Goal: Task Accomplishment & Management: Manage account settings

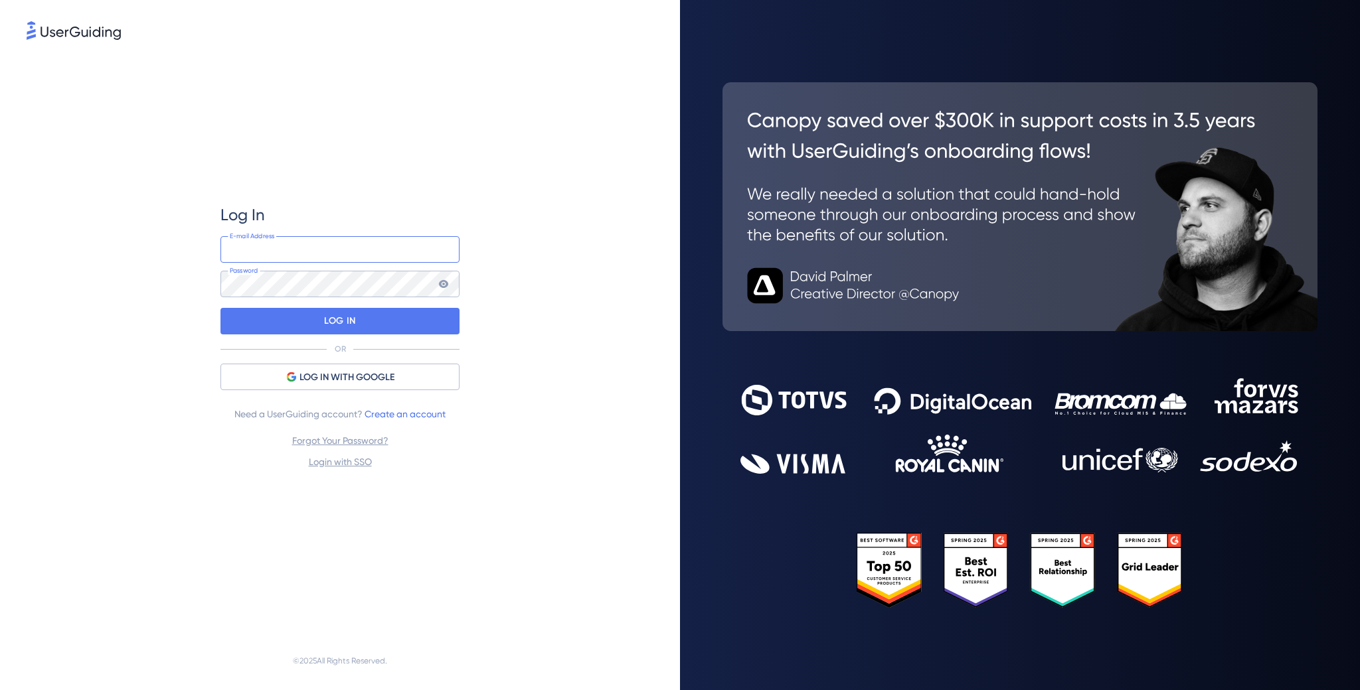
click at [322, 247] on input "email" at bounding box center [339, 249] width 239 height 27
paste input "[EMAIL_ADDRESS][DOMAIN_NAME]"
type input "[EMAIL_ADDRESS][DOMAIN_NAME]"
click at [135, 235] on div "Log In [EMAIL_ADDRESS][DOMAIN_NAME] E-mail Address Password LOG IN OR LOG IN WI…" at bounding box center [340, 336] width 627 height 589
click at [445, 280] on icon at bounding box center [443, 284] width 11 height 11
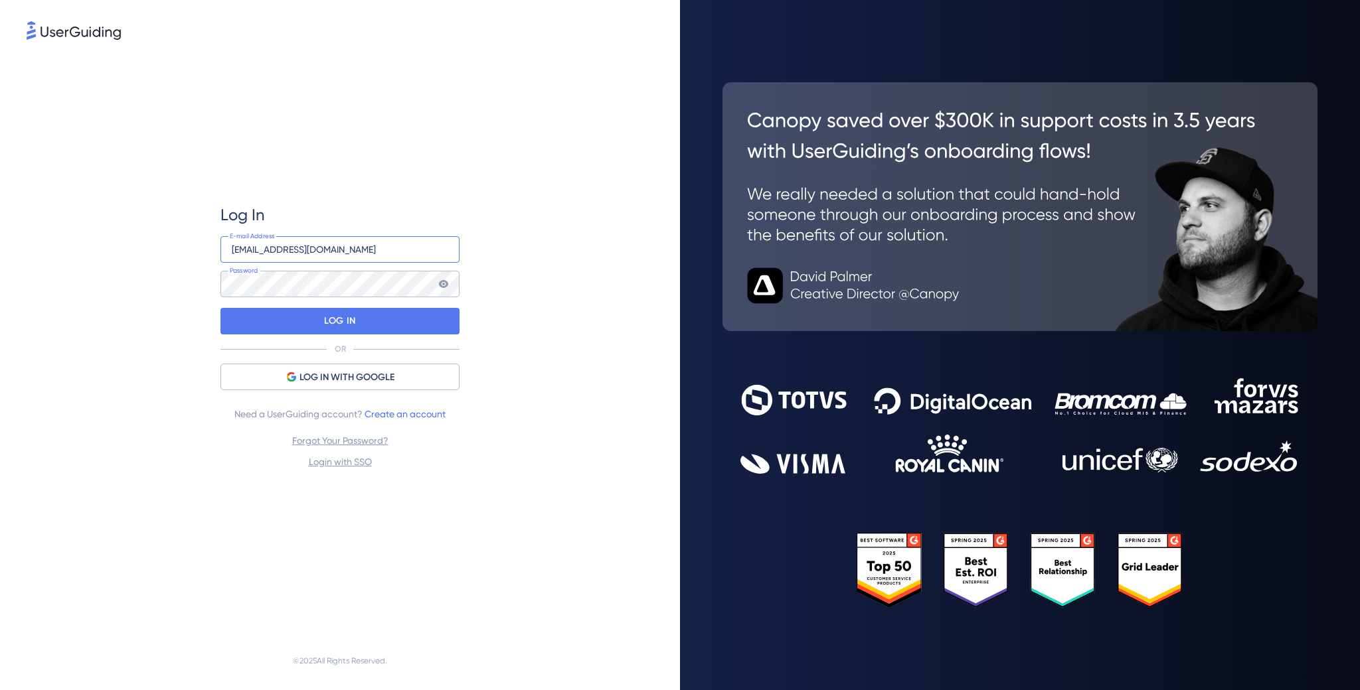
click at [319, 258] on input "[EMAIL_ADDRESS][DOMAIN_NAME]" at bounding box center [339, 249] width 239 height 27
click at [305, 256] on input "[EMAIL_ADDRESS][DOMAIN_NAME]" at bounding box center [339, 249] width 239 height 27
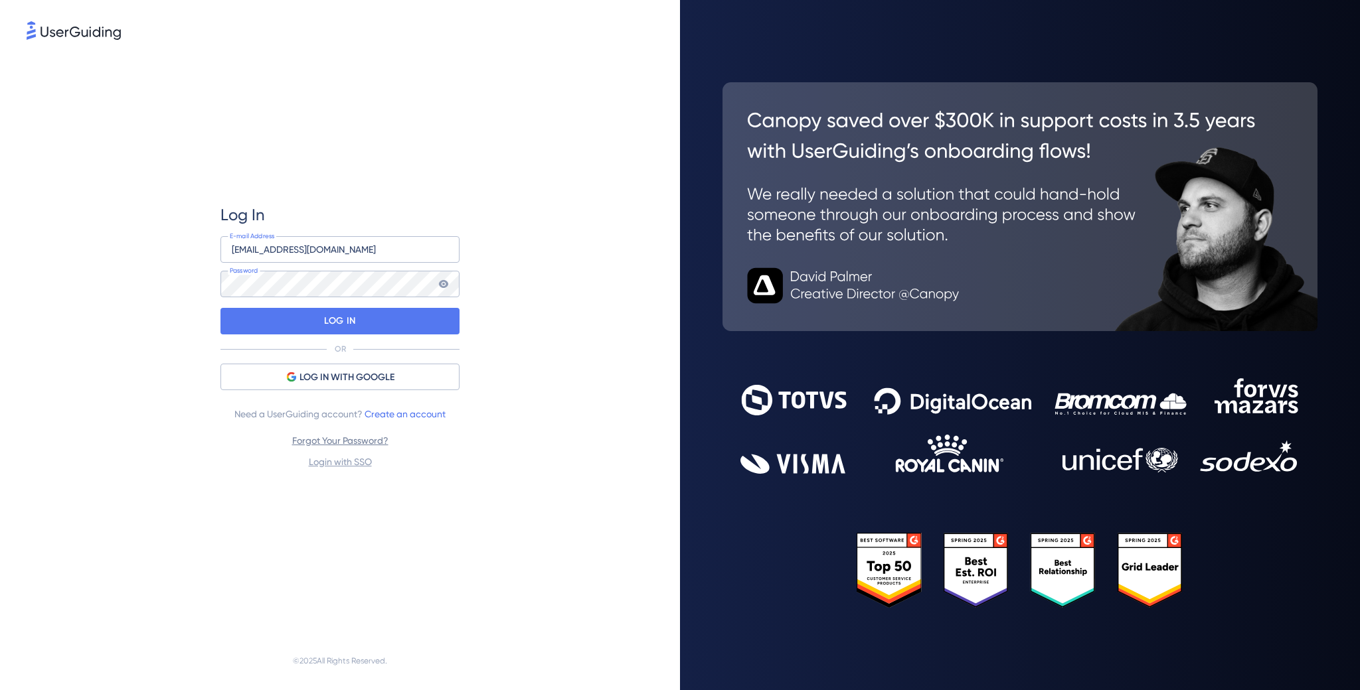
click at [347, 444] on link "Forgot Your Password?" at bounding box center [340, 440] width 96 height 11
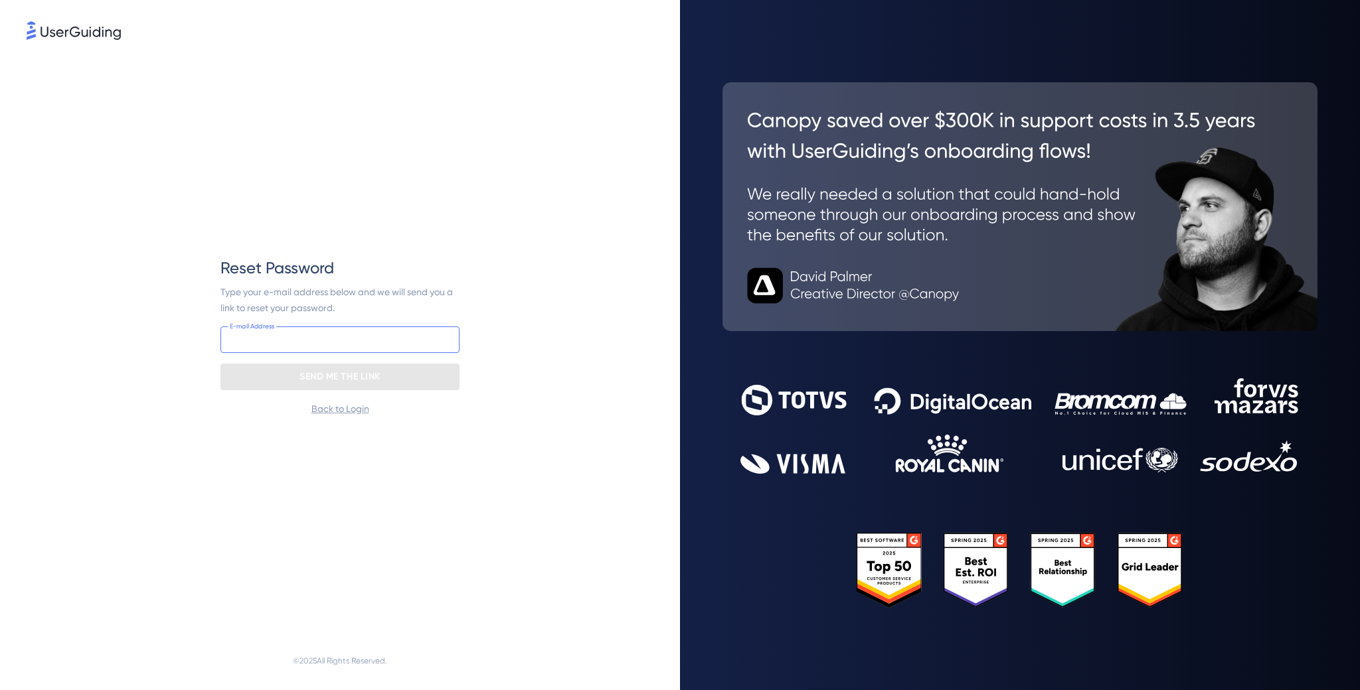
click at [322, 341] on input "email" at bounding box center [339, 340] width 239 height 27
paste input "[EMAIL_ADDRESS][DOMAIN_NAME]"
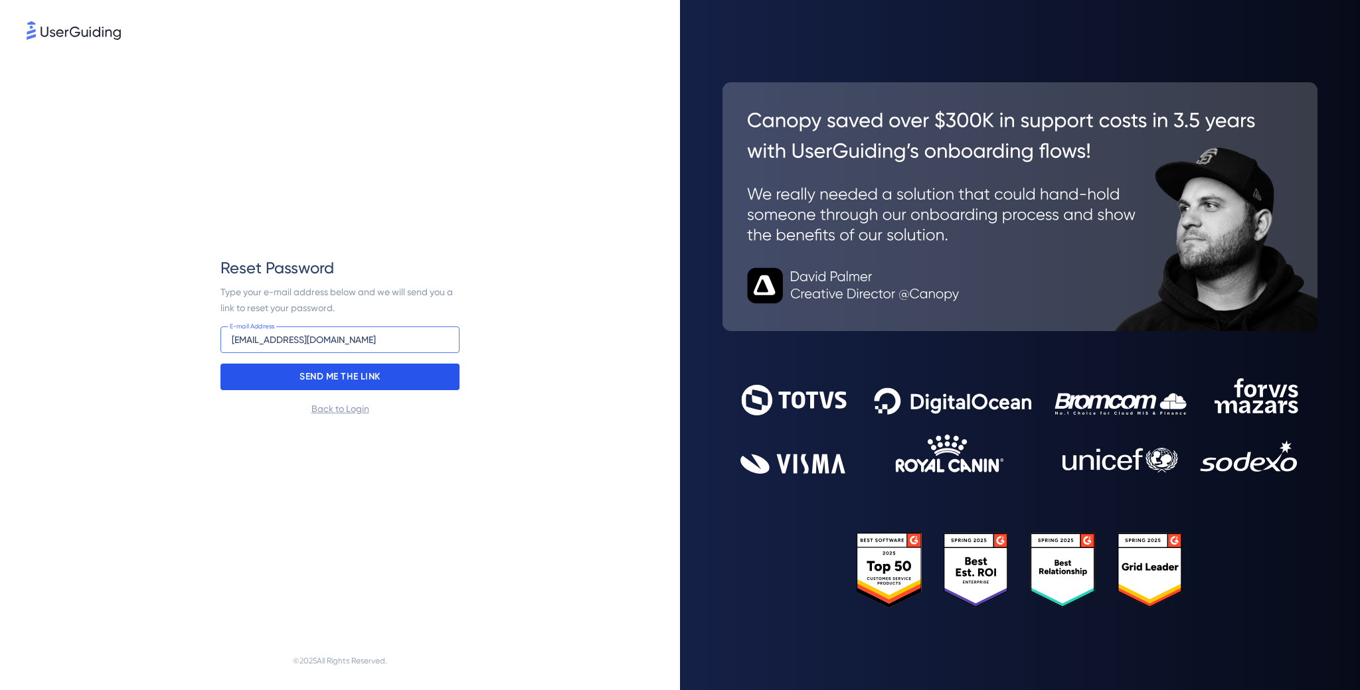
type input "[EMAIL_ADDRESS][DOMAIN_NAME]"
click at [323, 376] on p "SEND ME THE LINK" at bounding box center [339, 376] width 81 height 21
